Goal: Task Accomplishment & Management: Use online tool/utility

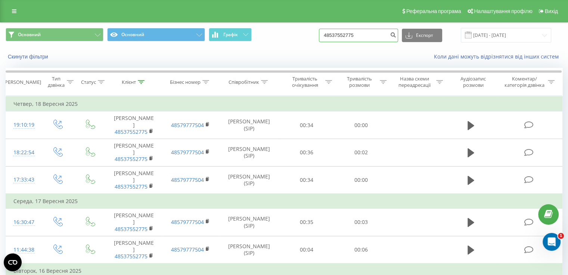
drag, startPoint x: 382, startPoint y: 33, endPoint x: 235, endPoint y: 59, distance: 149.7
click at [235, 59] on div "Основний Основний Графік 48537552775 Експорт .csv .xls .xlsx [DATE] - [DATE] Ск…" at bounding box center [283, 44] width 567 height 43
paste input "48660482612"
type input "48660482612"
click at [396, 36] on icon "submit" at bounding box center [393, 34] width 6 height 4
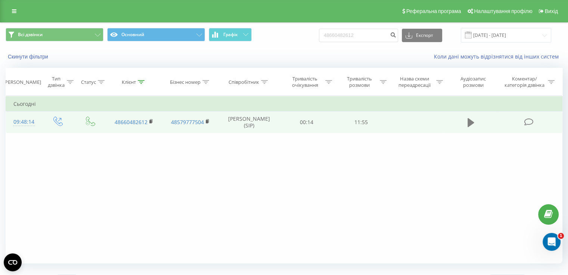
click at [466, 125] on button at bounding box center [470, 122] width 11 height 11
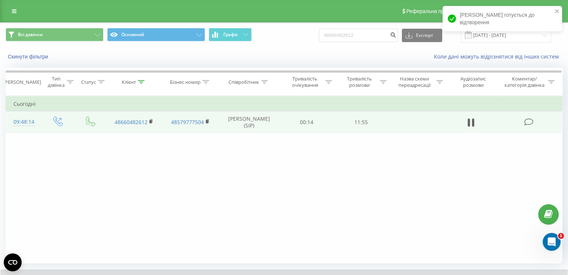
scroll to position [45, 0]
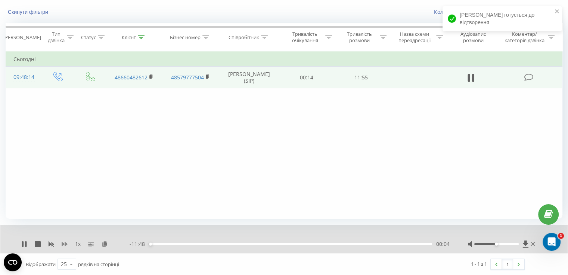
click at [62, 244] on icon at bounding box center [65, 244] width 6 height 6
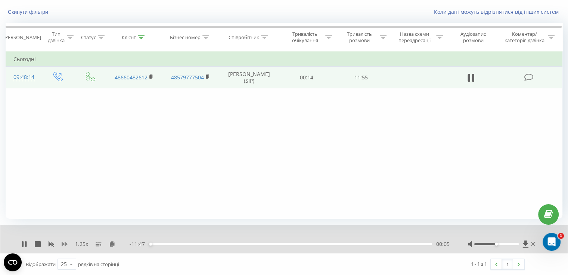
click at [65, 245] on icon at bounding box center [65, 244] width 6 height 4
click at [24, 248] on div "2 x - 07:55 03:56 03:56" at bounding box center [283, 239] width 567 height 29
click at [23, 245] on icon at bounding box center [22, 244] width 1 height 6
